Goal: Task Accomplishment & Management: Manage account settings

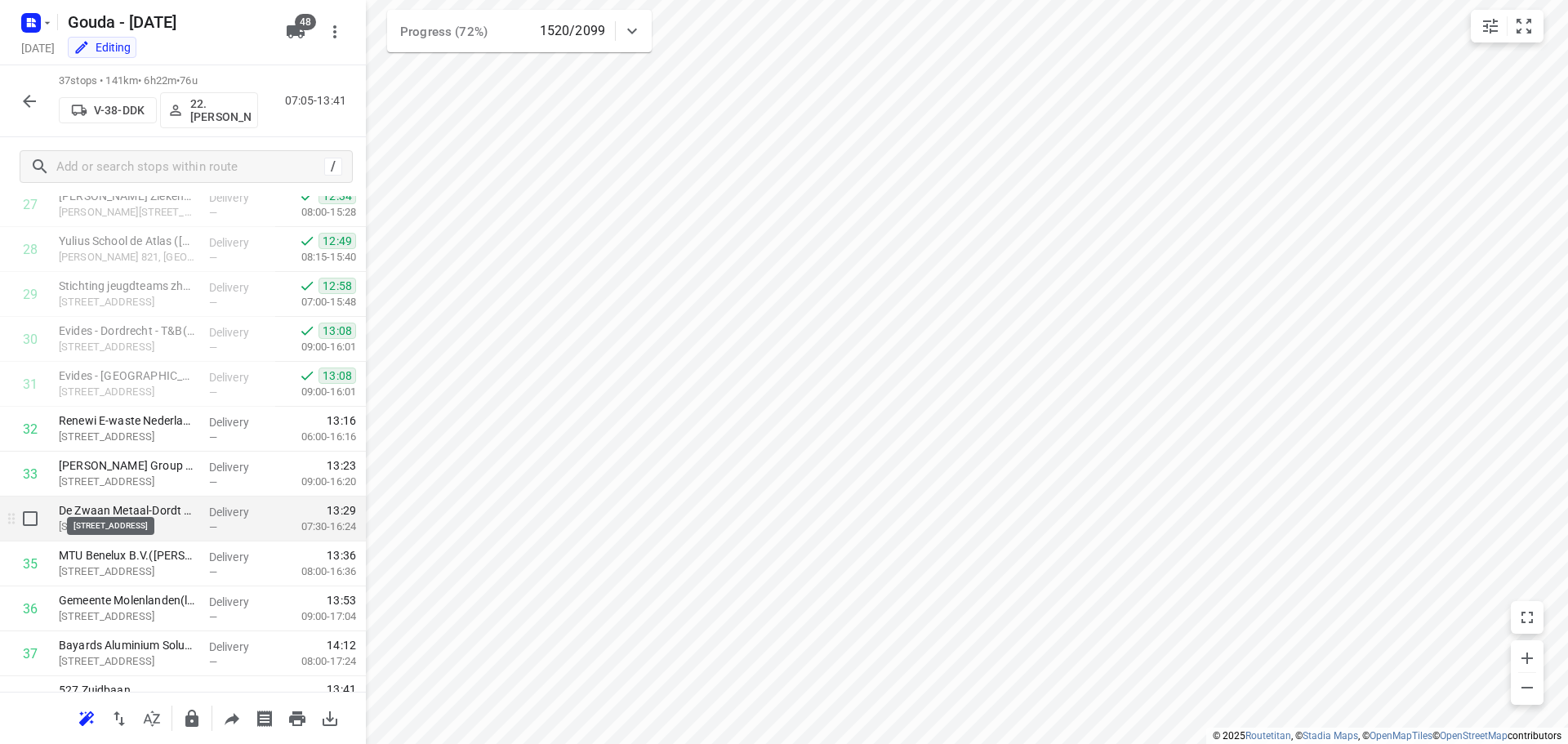
scroll to position [1293, 0]
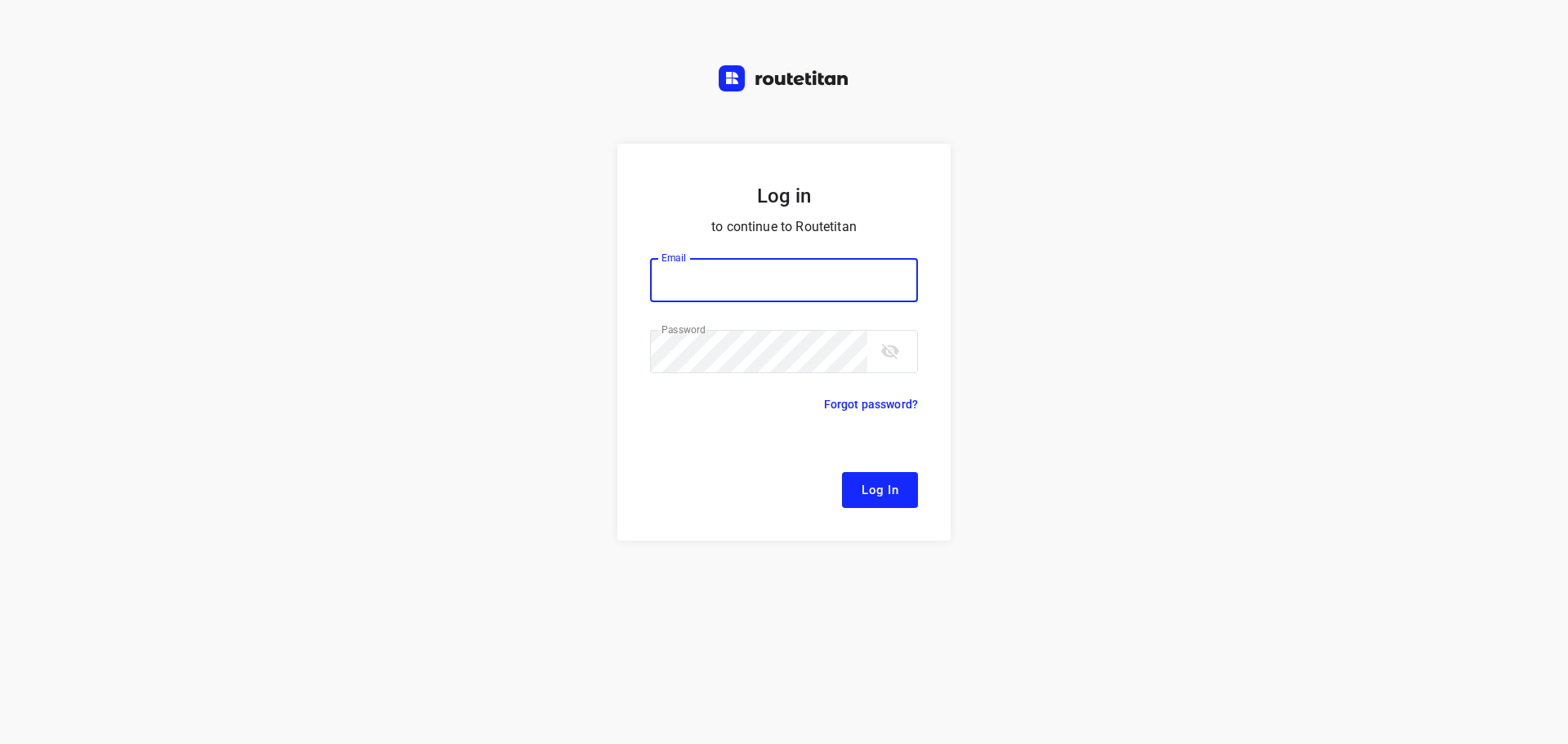
type input "[EMAIL_ADDRESS][DOMAIN_NAME]"
click at [859, 474] on button "Log In" at bounding box center [880, 490] width 76 height 36
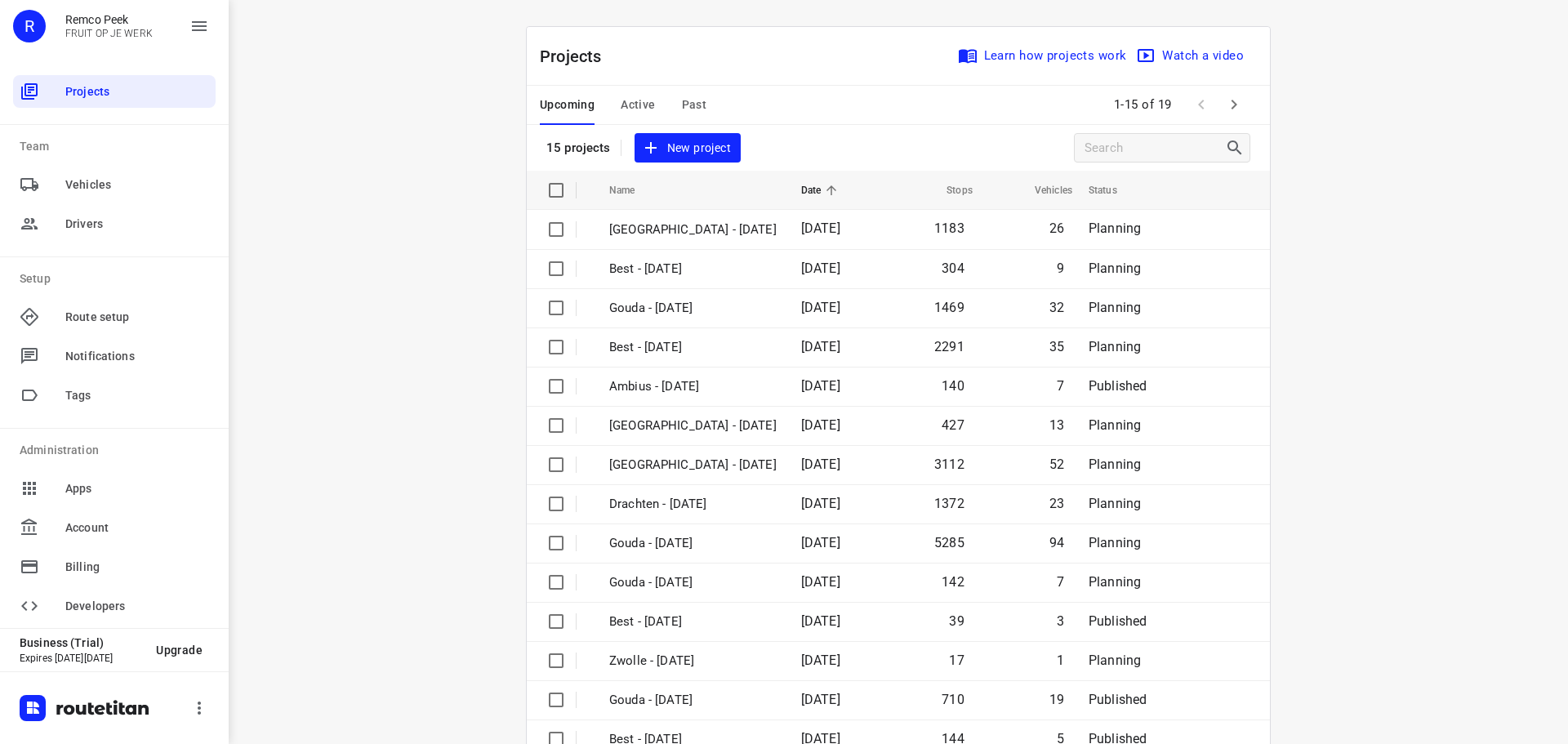
click at [626, 94] on button "Active" at bounding box center [637, 105] width 34 height 39
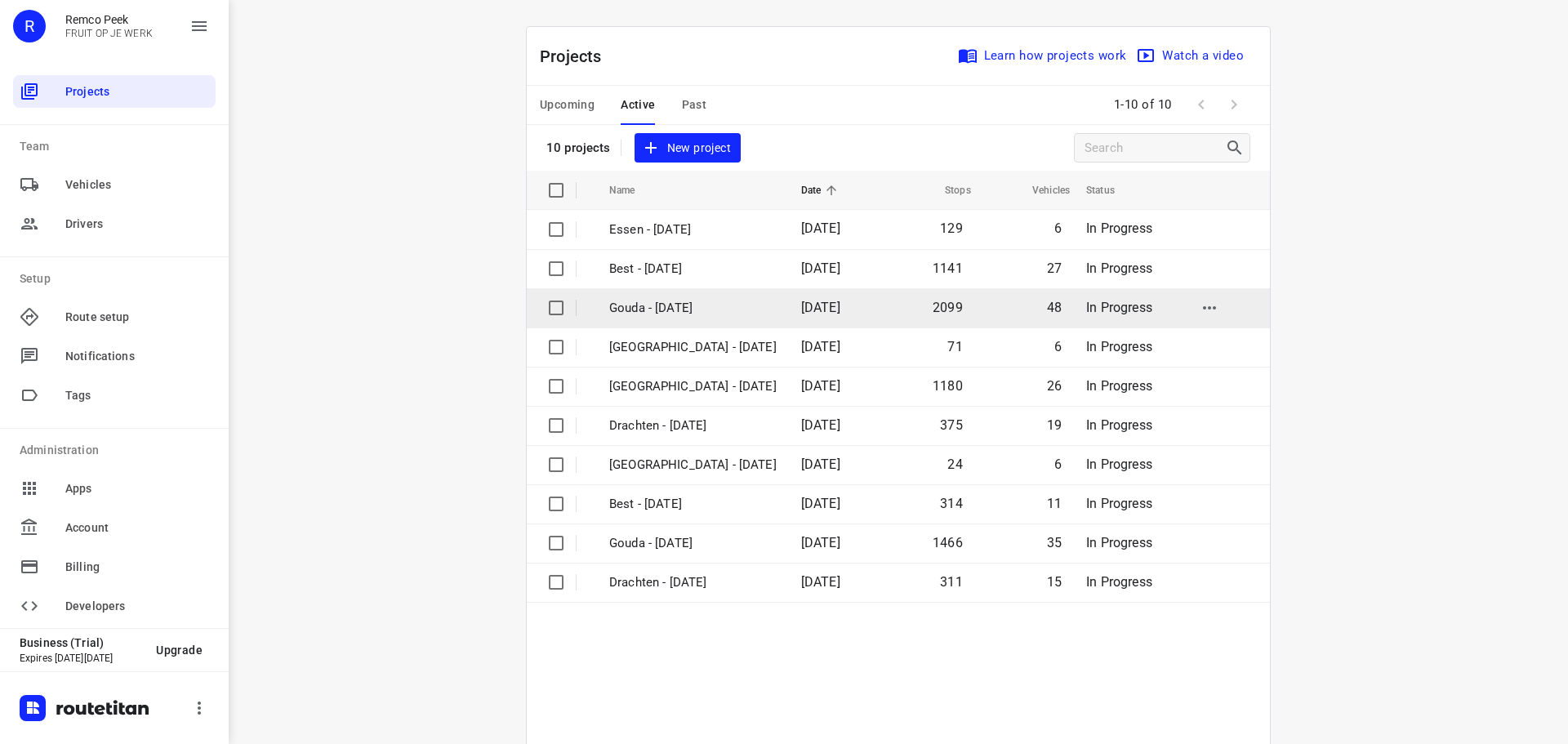
click at [646, 312] on p "Gouda - [DATE]" at bounding box center [693, 307] width 167 height 18
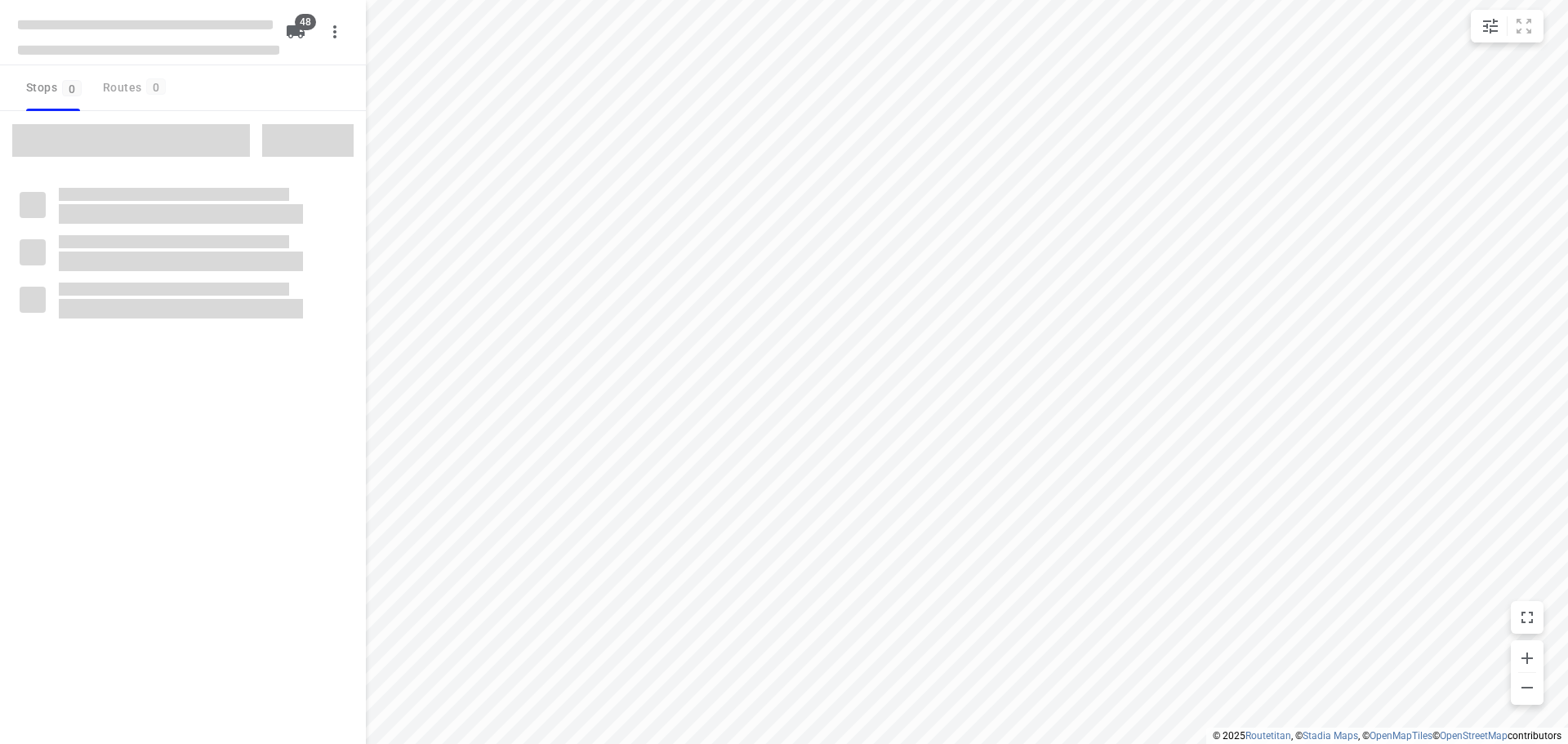
checkbox input "true"
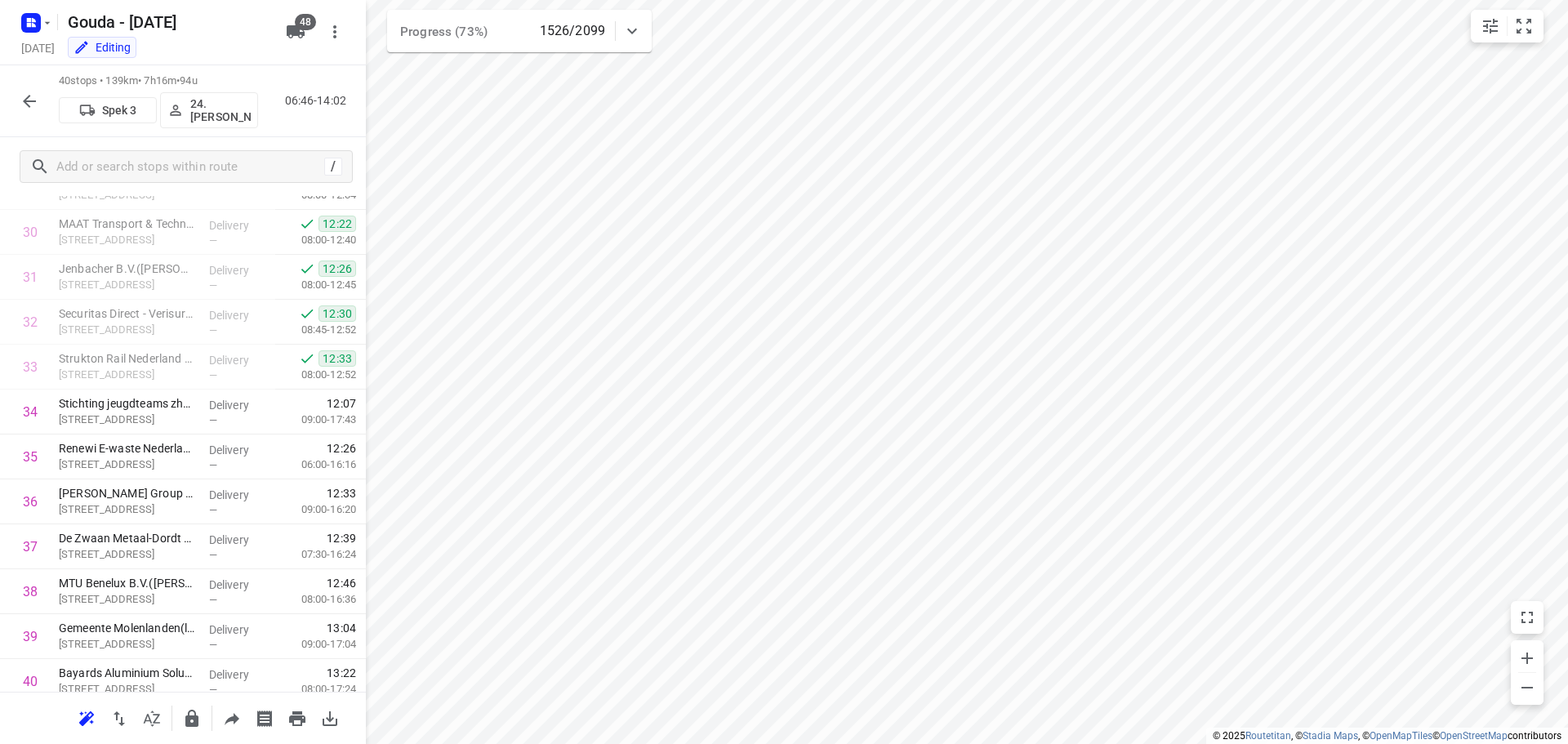
scroll to position [1429, 0]
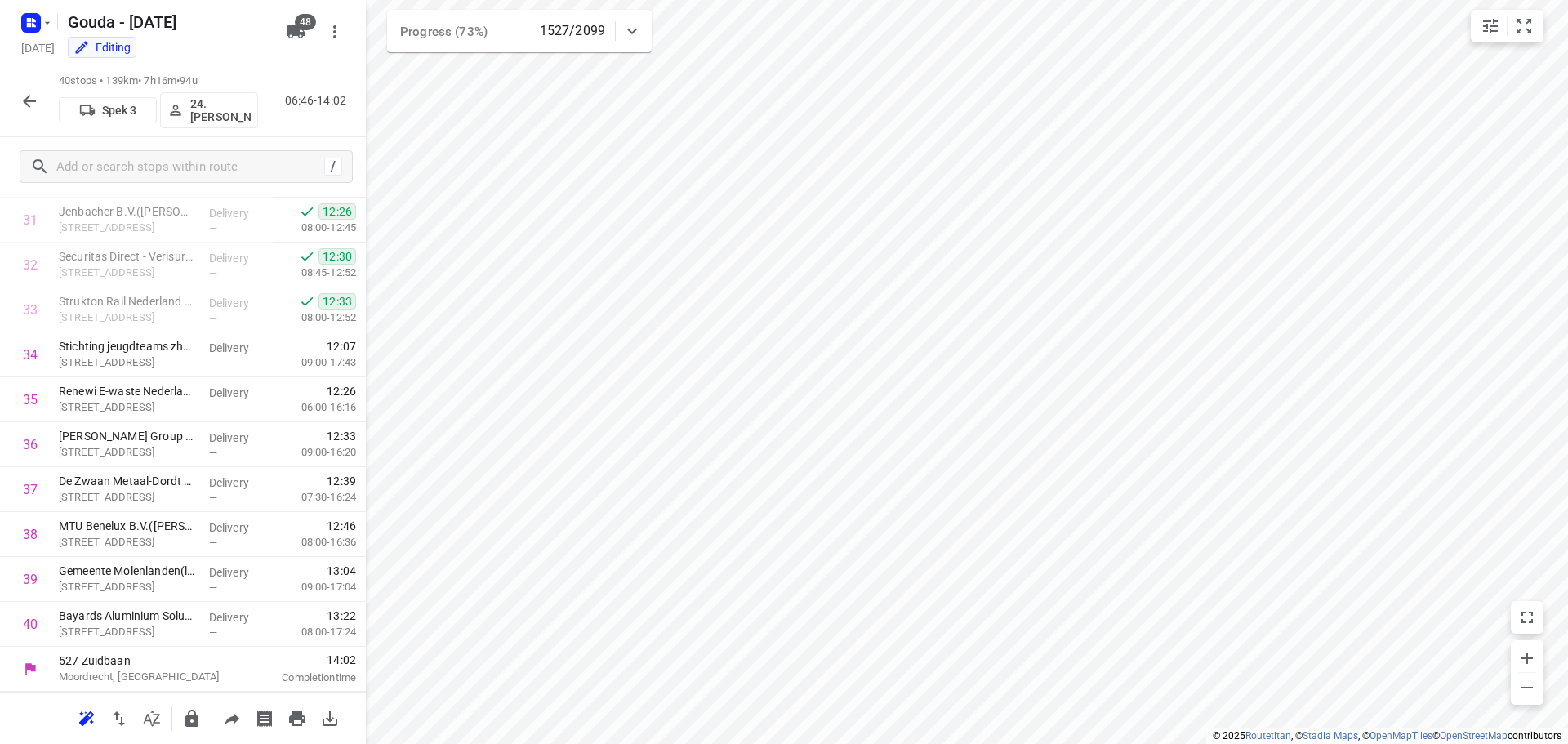
click at [29, 106] on icon "button" at bounding box center [29, 100] width 13 height 13
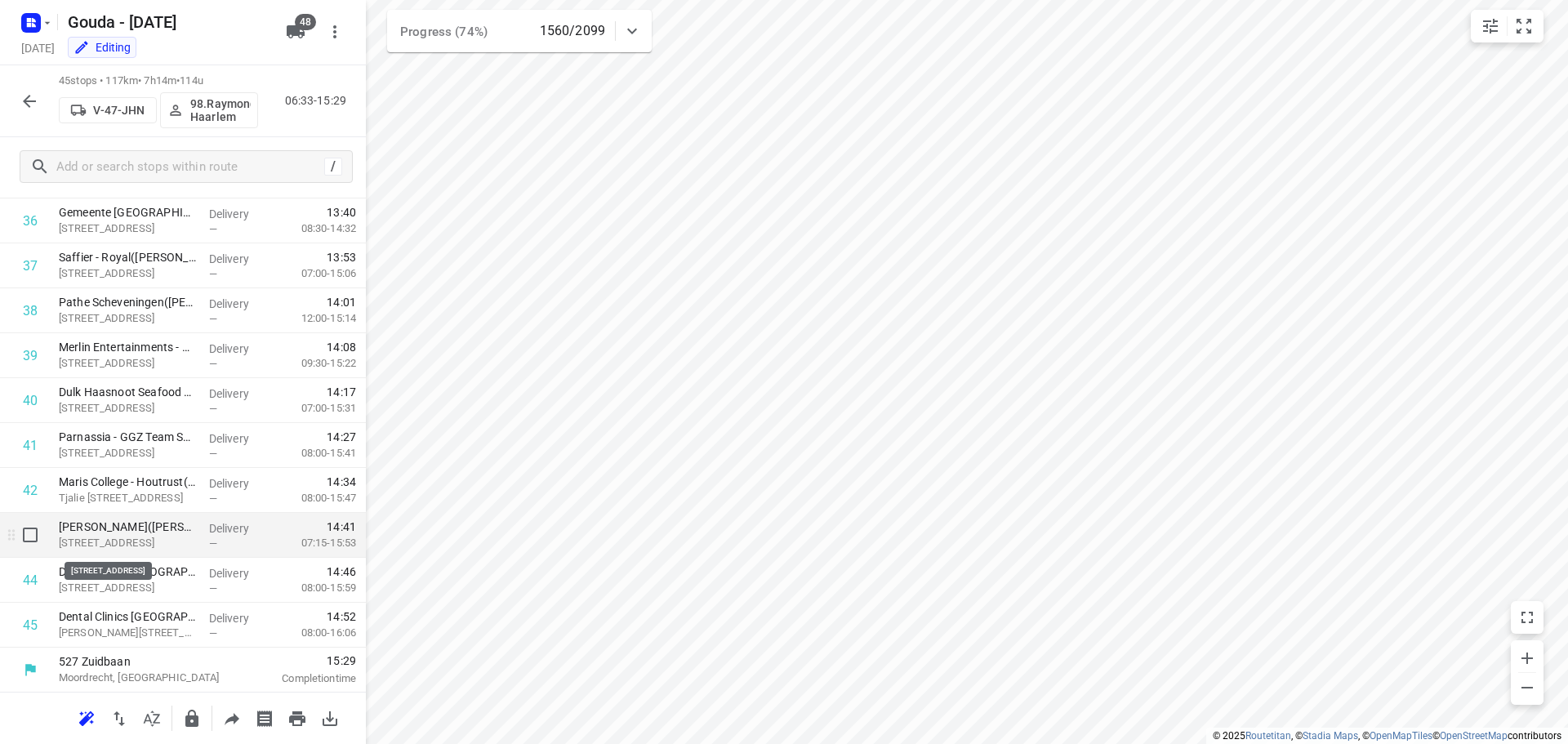
scroll to position [1653, 0]
click at [37, 103] on icon "button" at bounding box center [29, 101] width 19 height 19
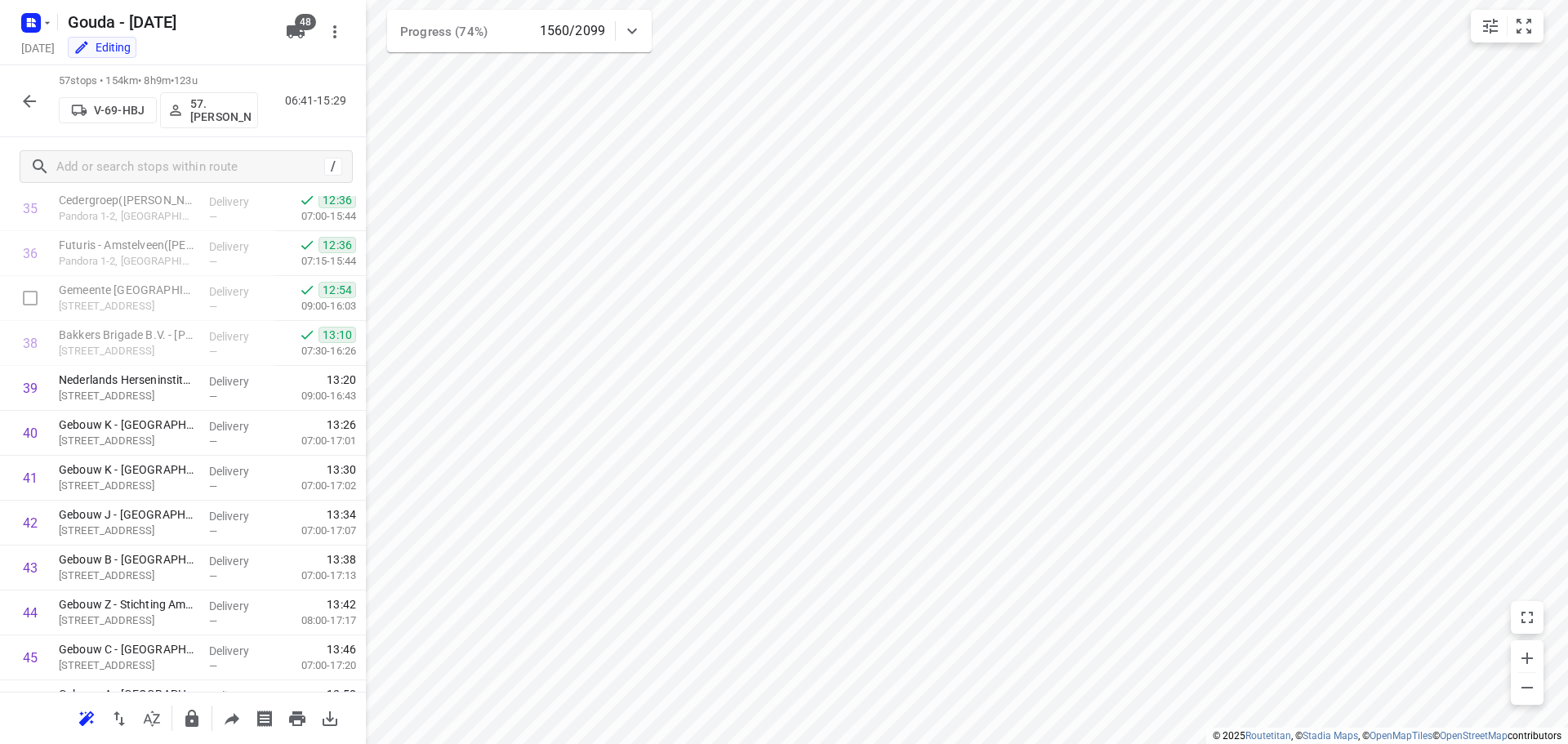
scroll to position [1620, 0]
click at [28, 106] on icon "button" at bounding box center [29, 101] width 19 height 19
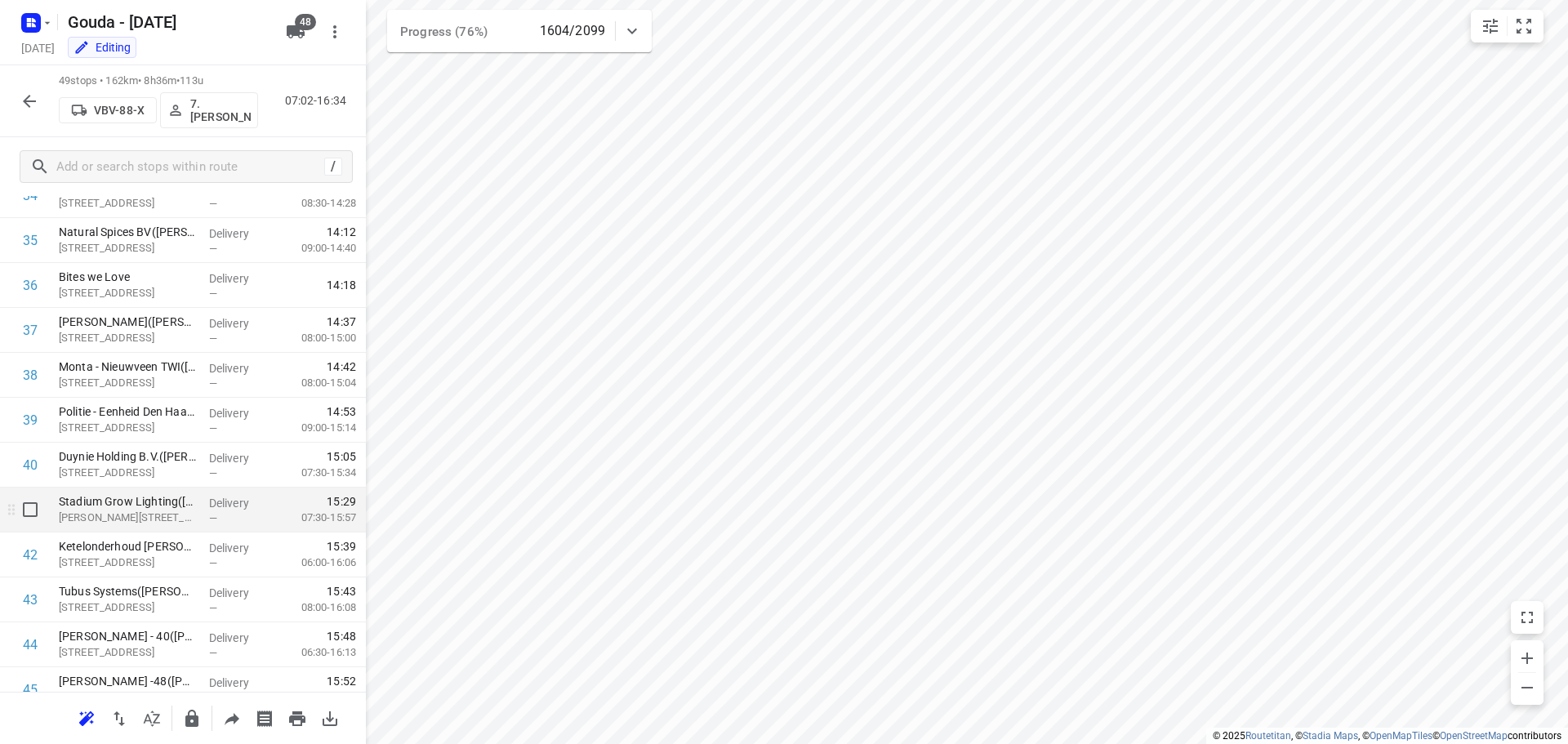
scroll to position [1506, 0]
